Goal: Task Accomplishment & Management: Complete application form

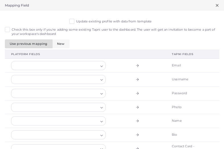
scroll to position [21, 0]
click at [76, 22] on label "Update existing profile with data from template" at bounding box center [113, 21] width 75 height 5
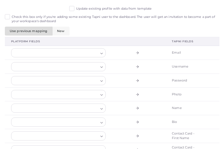
scroll to position [13, 0]
click at [46, 16] on label "Check this box only if you're adding some existing Tapni user to the dashboard.…" at bounding box center [114, 19] width 204 height 9
click at [58, 53] on div at bounding box center [54, 52] width 87 height 9
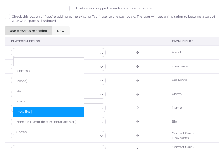
scroll to position [36, 0]
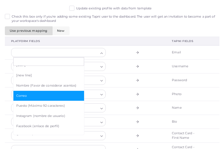
click at [43, 94] on span "Correo" at bounding box center [48, 96] width 65 height 5
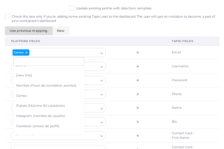
click at [117, 74] on td at bounding box center [139, 80] width 54 height 14
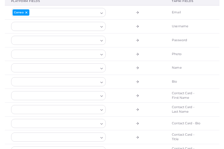
scroll to position [56, 0]
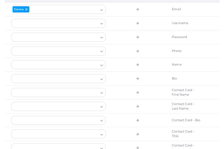
click at [75, 65] on div at bounding box center [54, 65] width 87 height 9
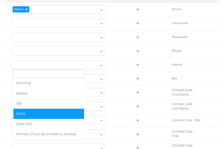
scroll to position [32, 0]
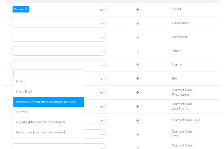
click at [41, 103] on li "Nombre (Favor de considerar acentos)" at bounding box center [48, 102] width 71 height 10
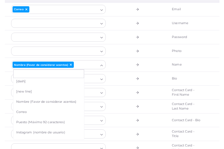
click at [126, 87] on td at bounding box center [139, 93] width 54 height 14
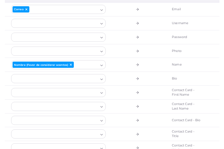
scroll to position [71, 0]
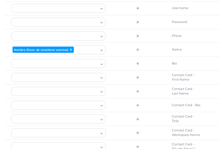
click at [87, 64] on div at bounding box center [54, 64] width 87 height 9
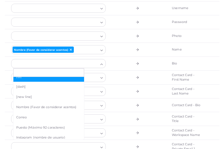
scroll to position [29, 0]
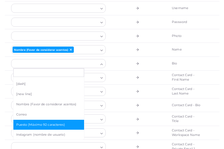
click at [45, 123] on span "Puesto (Máximo 92 caracteres)" at bounding box center [48, 125] width 65 height 5
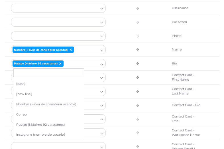
click at [125, 103] on td at bounding box center [139, 106] width 54 height 14
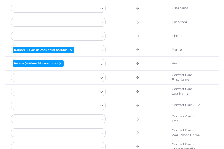
click at [87, 79] on div at bounding box center [54, 77] width 87 height 9
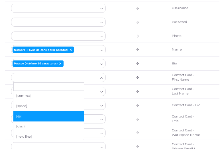
scroll to position [43, 0]
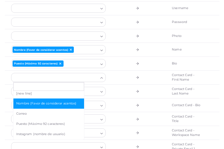
click at [41, 104] on li "Nombre (Favor de considerar acentos)" at bounding box center [48, 104] width 71 height 10
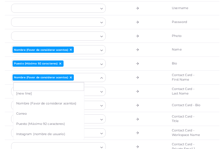
click at [127, 94] on td at bounding box center [139, 92] width 54 height 14
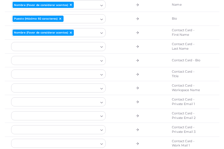
scroll to position [119, 0]
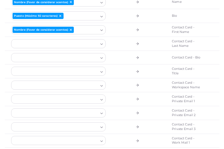
click at [94, 58] on div at bounding box center [54, 58] width 87 height 9
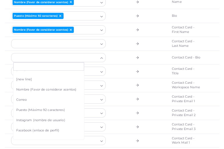
scroll to position [42, 0]
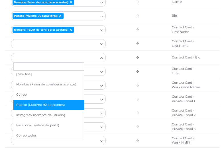
click at [48, 105] on li "Puesto (Máximo 92 caracteres)" at bounding box center [48, 105] width 71 height 10
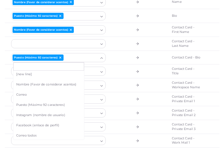
click at [133, 93] on td at bounding box center [139, 100] width 54 height 14
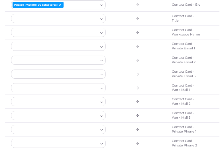
scroll to position [173, 0]
click at [75, 88] on div at bounding box center [54, 87] width 87 height 9
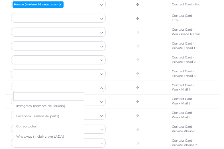
scroll to position [81, 0]
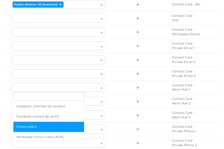
click at [28, 125] on span "Correo todos" at bounding box center [48, 127] width 65 height 5
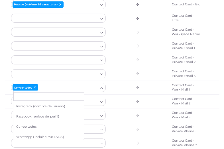
click at [130, 100] on td at bounding box center [139, 102] width 54 height 14
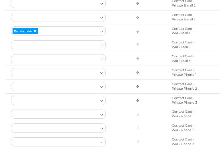
scroll to position [273, 0]
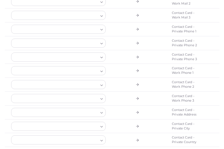
click at [77, 71] on div at bounding box center [54, 71] width 87 height 9
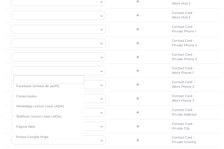
scroll to position [95, 0]
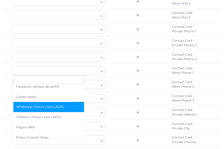
click at [43, 105] on span "WhatsApp (incluir clave LADA)" at bounding box center [48, 107] width 65 height 5
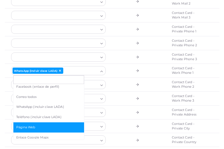
scroll to position [10, 0]
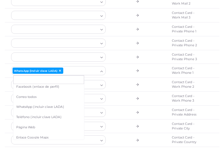
click at [142, 96] on td at bounding box center [139, 99] width 54 height 14
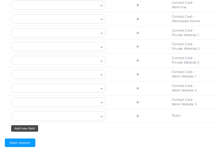
scroll to position [509, 0]
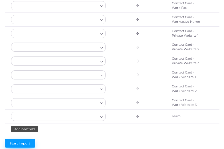
click at [24, 142] on span "Start import" at bounding box center [20, 144] width 21 height 4
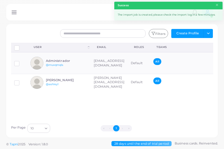
click at [17, 14] on link at bounding box center [13, 12] width 9 height 6
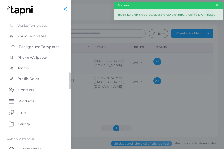
scroll to position [88, 0]
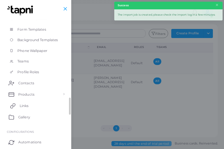
click at [33, 104] on link "Links" at bounding box center [35, 105] width 63 height 11
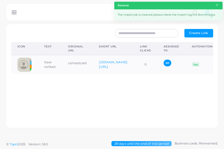
click at [202, 35] on span "Create Link" at bounding box center [198, 33] width 19 height 4
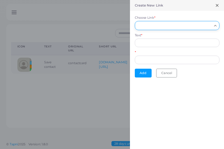
click at [175, 28] on input "Choose Link *" at bounding box center [174, 25] width 74 height 6
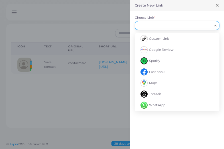
scroll to position [31, 0]
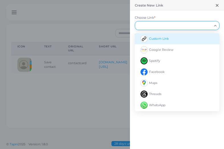
click at [168, 40] on span "Custom Link" at bounding box center [159, 39] width 20 height 4
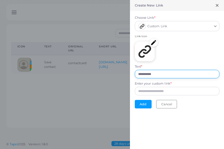
click at [176, 73] on input "**********" at bounding box center [177, 74] width 85 height 9
drag, startPoint x: 176, startPoint y: 73, endPoint x: 125, endPoint y: 73, distance: 51.0
click at [125, 0] on div "**********" at bounding box center [112, 0] width 224 height 0
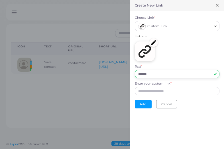
type input "*******"
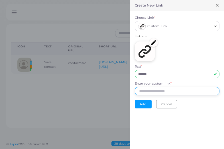
paste input "**********"
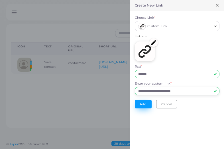
type input "**********"
click at [143, 101] on button "Add" at bounding box center [143, 104] width 17 height 9
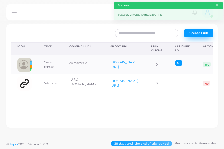
click at [196, 34] on span "Create Link" at bounding box center [198, 33] width 19 height 4
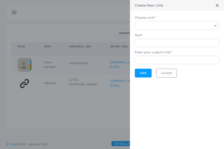
click at [165, 78] on form "Choose Link * Loading... Text * Enter your custom link * Add Cancel" at bounding box center [177, 46] width 94 height 71
click at [164, 73] on button "Cancel" at bounding box center [166, 73] width 21 height 9
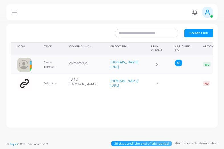
click at [14, 11] on icon at bounding box center [14, 12] width 6 height 6
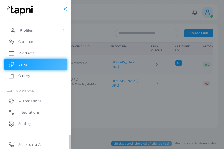
click at [34, 30] on link "Profiles" at bounding box center [35, 30] width 63 height 11
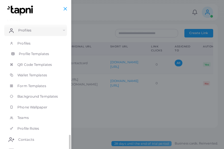
click at [38, 54] on span "Profile Templates" at bounding box center [34, 54] width 30 height 5
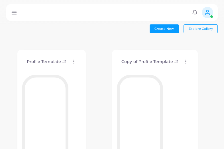
click at [14, 13] on icon at bounding box center [14, 12] width 6 height 6
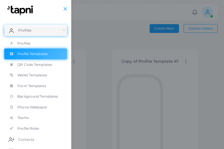
click at [86, 61] on div at bounding box center [112, 89] width 224 height 179
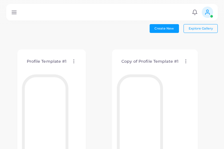
click at [15, 12] on icon at bounding box center [14, 12] width 6 height 6
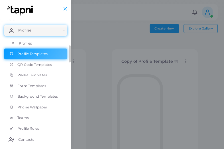
click at [29, 45] on link "Profiles" at bounding box center [35, 43] width 63 height 11
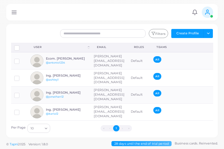
click at [19, 12] on div "PROFILES Notifications 0 New Mark All As Read Administrador (maximaoperacionez@…" at bounding box center [111, 12] width 211 height 17
click at [15, 13] on icon at bounding box center [14, 12] width 6 height 6
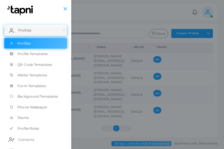
click at [87, 32] on div at bounding box center [112, 89] width 224 height 179
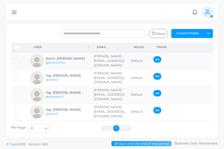
click at [14, 13] on icon at bounding box center [14, 12] width 6 height 6
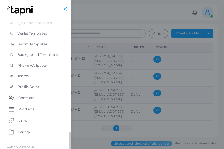
scroll to position [106, 0]
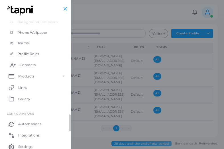
click at [34, 65] on span "Contacts" at bounding box center [28, 65] width 16 height 5
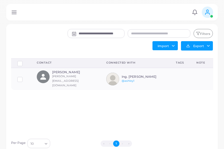
click at [15, 13] on icon at bounding box center [14, 12] width 6 height 6
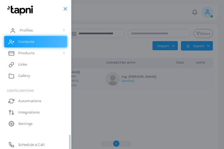
click at [45, 31] on link "Profiles" at bounding box center [35, 30] width 63 height 11
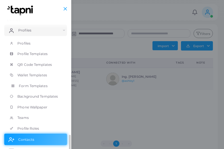
click at [31, 85] on span "Form Templates" at bounding box center [33, 86] width 29 height 5
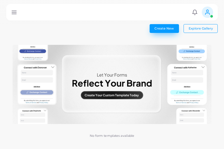
click at [160, 29] on span "Create New" at bounding box center [163, 28] width 19 height 4
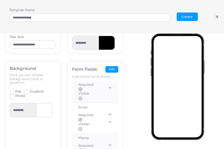
scroll to position [19, 0]
click at [110, 71] on button "Edit" at bounding box center [111, 69] width 13 height 7
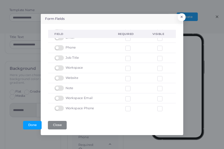
click at [59, 106] on label at bounding box center [59, 106] width 11 height 0
click at [59, 96] on label at bounding box center [59, 96] width 11 height 0
click at [59, 86] on label at bounding box center [59, 86] width 11 height 0
click at [59, 76] on label at bounding box center [59, 76] width 11 height 0
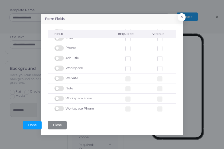
click at [60, 63] on td "Workspace" at bounding box center [79, 68] width 63 height 10
click at [60, 66] on label at bounding box center [59, 66] width 11 height 0
click at [60, 56] on label at bounding box center [59, 56] width 11 height 0
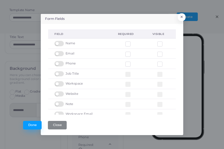
scroll to position [0, 0]
click at [30, 126] on button "Done" at bounding box center [32, 125] width 19 height 9
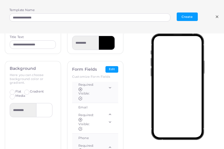
scroll to position [15, 0]
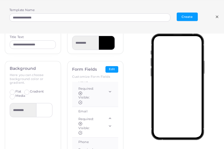
click at [113, 72] on div "Form Fields Edit Customize Form Fields fields Name Required: Visible: Email Req…" at bounding box center [95, 117] width 56 height 110
click at [111, 68] on button "Edit" at bounding box center [111, 69] width 13 height 7
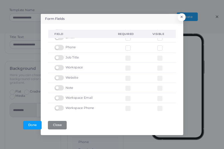
scroll to position [0, 0]
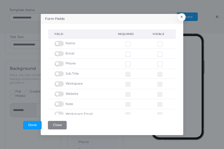
click at [59, 81] on label at bounding box center [59, 81] width 11 height 0
click at [34, 124] on button "Done" at bounding box center [32, 125] width 19 height 9
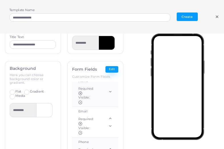
click at [116, 69] on button "Edit" at bounding box center [111, 69] width 13 height 7
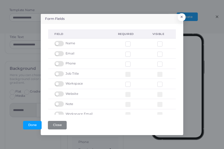
click at [131, 44] on div at bounding box center [128, 43] width 7 height 5
click at [132, 42] on label at bounding box center [132, 42] width 0 height 0
click at [132, 52] on label at bounding box center [132, 52] width 0 height 0
click at [132, 62] on label at bounding box center [132, 62] width 0 height 0
click at [31, 126] on button "Done" at bounding box center [32, 125] width 19 height 9
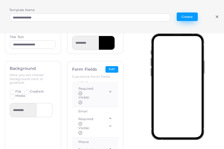
click at [185, 16] on button "Create" at bounding box center [187, 17] width 21 height 9
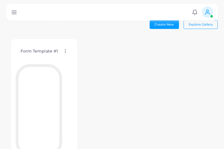
scroll to position [1, 0]
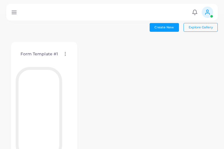
click at [66, 55] on icon at bounding box center [65, 54] width 5 height 5
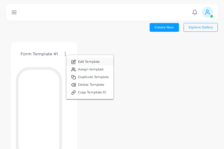
click at [78, 62] on span "Edit Template" at bounding box center [89, 62] width 22 height 5
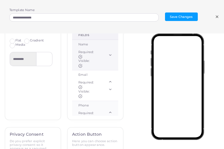
scroll to position [0, 0]
click at [218, 15] on icon at bounding box center [217, 17] width 4 height 5
